Goal: Transaction & Acquisition: Book appointment/travel/reservation

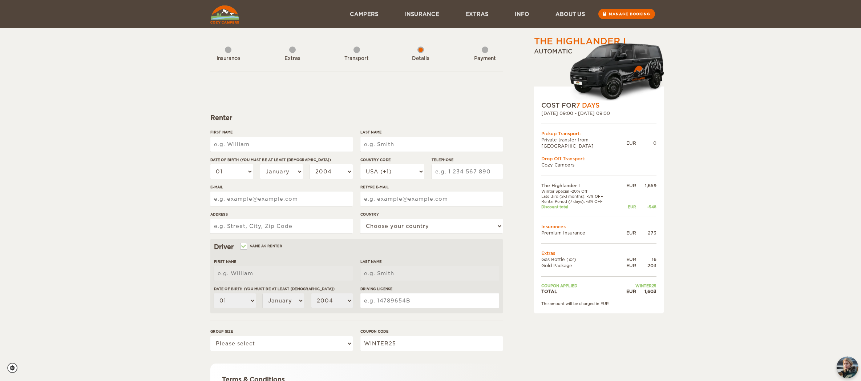
click at [848, 357] on img "chat-button" at bounding box center [847, 366] width 21 height 21
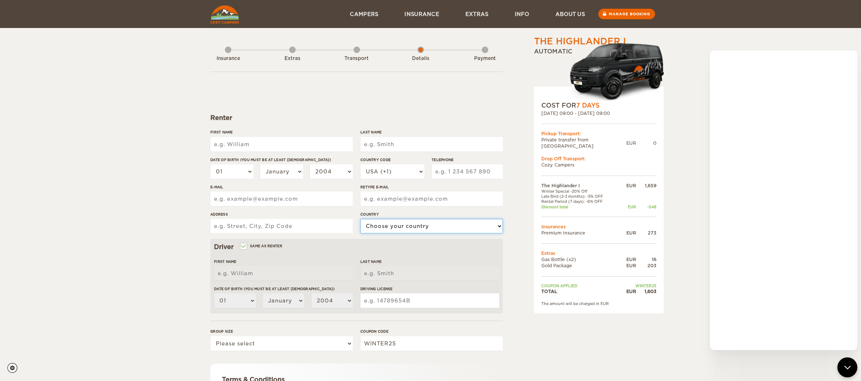
click at [400, 227] on select "Choose your country United States United Kingdom Germany Afghanistan Albania Al…" at bounding box center [431, 226] width 142 height 15
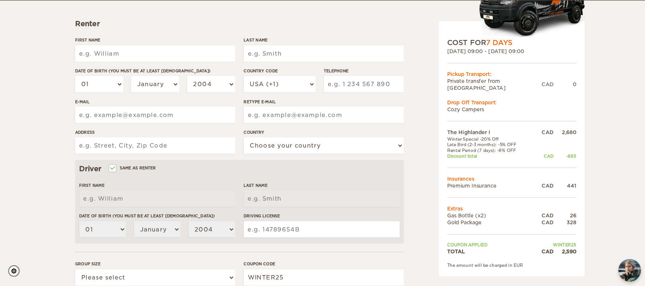
scroll to position [97, 0]
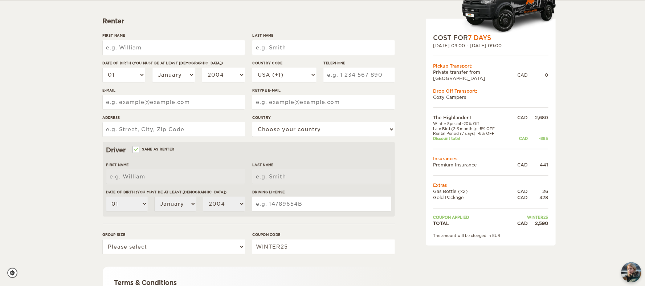
drag, startPoint x: 536, startPoint y: 2, endPoint x: 406, endPoint y: 128, distance: 181.1
click at [406, 128] on div "The Highlander I Expand Collapse Total 2,590 CAD Automatic 4x4 COST FOR 7 Days …" at bounding box center [472, 154] width 141 height 430
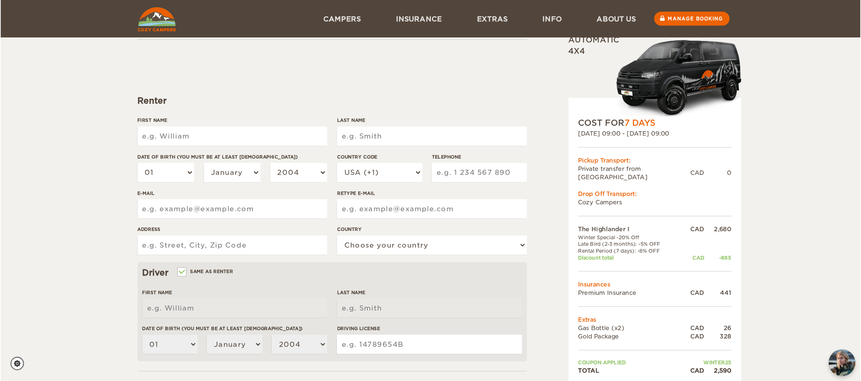
scroll to position [0, 0]
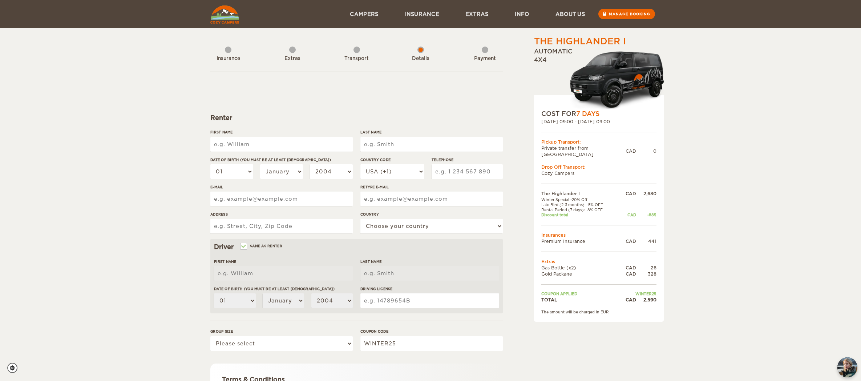
drag, startPoint x: 653, startPoint y: 1, endPoint x: 617, endPoint y: 318, distance: 318.8
click at [617, 318] on div "The Highlander I Expand Collapse Total 2,590 CAD Automatic 4x4 COST FOR 7 Days …" at bounding box center [580, 250] width 141 height 430
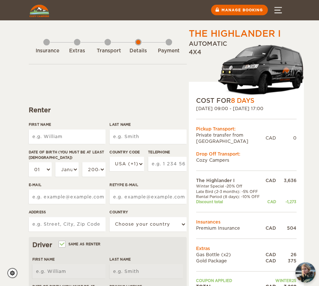
drag, startPoint x: 13, startPoint y: 10, endPoint x: 76, endPoint y: 138, distance: 142.3
click at [76, 138] on input "First Name" at bounding box center [67, 136] width 77 height 15
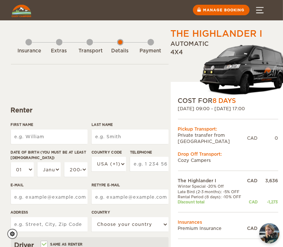
drag, startPoint x: 321, startPoint y: 2, endPoint x: 104, endPoint y: 107, distance: 241.1
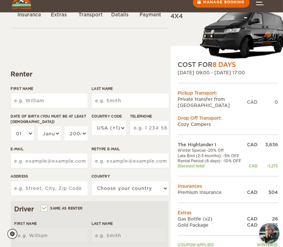
scroll to position [48, 0]
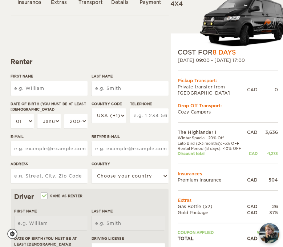
drag, startPoint x: 38, startPoint y: 97, endPoint x: 52, endPoint y: 67, distance: 32.8
click at [52, 67] on form "Renter First Name Last Name Date of birth (You must be at least 20 years old) 0…" at bounding box center [90, 244] width 158 height 456
click at [62, 50] on form "Renter First Name Last Name Date of birth (You must be at least 20 years old) 0…" at bounding box center [90, 244] width 158 height 456
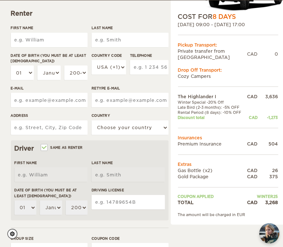
scroll to position [0, 0]
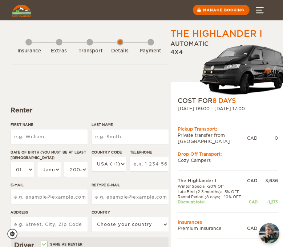
click at [29, 41] on div "Insurance" at bounding box center [28, 49] width 7 height 29
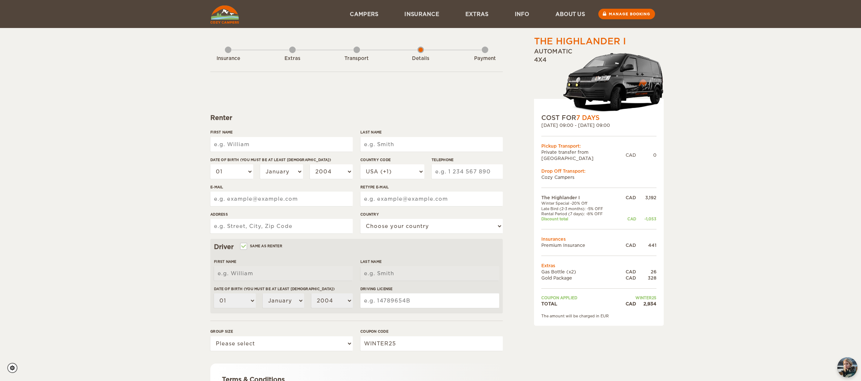
drag, startPoint x: 785, startPoint y: 0, endPoint x: 565, endPoint y: 258, distance: 338.3
click at [283, 246] on div "The Highlander I Expand Collapse Total 2,934 CAD Automatic 4x4 COST FOR 7 Days …" at bounding box center [580, 250] width 141 height 430
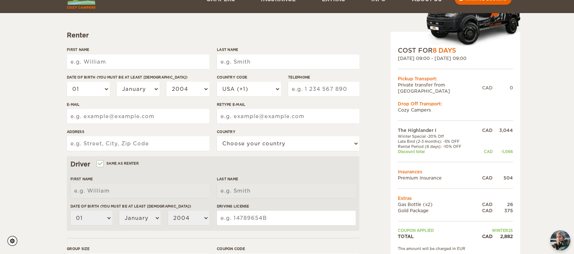
scroll to position [97, 0]
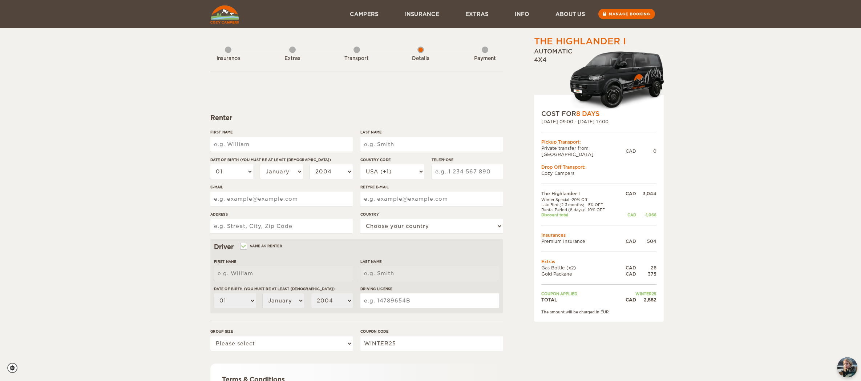
drag, startPoint x: 692, startPoint y: 112, endPoint x: 672, endPoint y: 92, distance: 28.5
click at [574, 112] on div "The Highlander I Expand Collapse Total 2,882 CAD Automatic 4x4 COST FOR 8 Days …" at bounding box center [430, 236] width 861 height 472
